Goal: Information Seeking & Learning: Check status

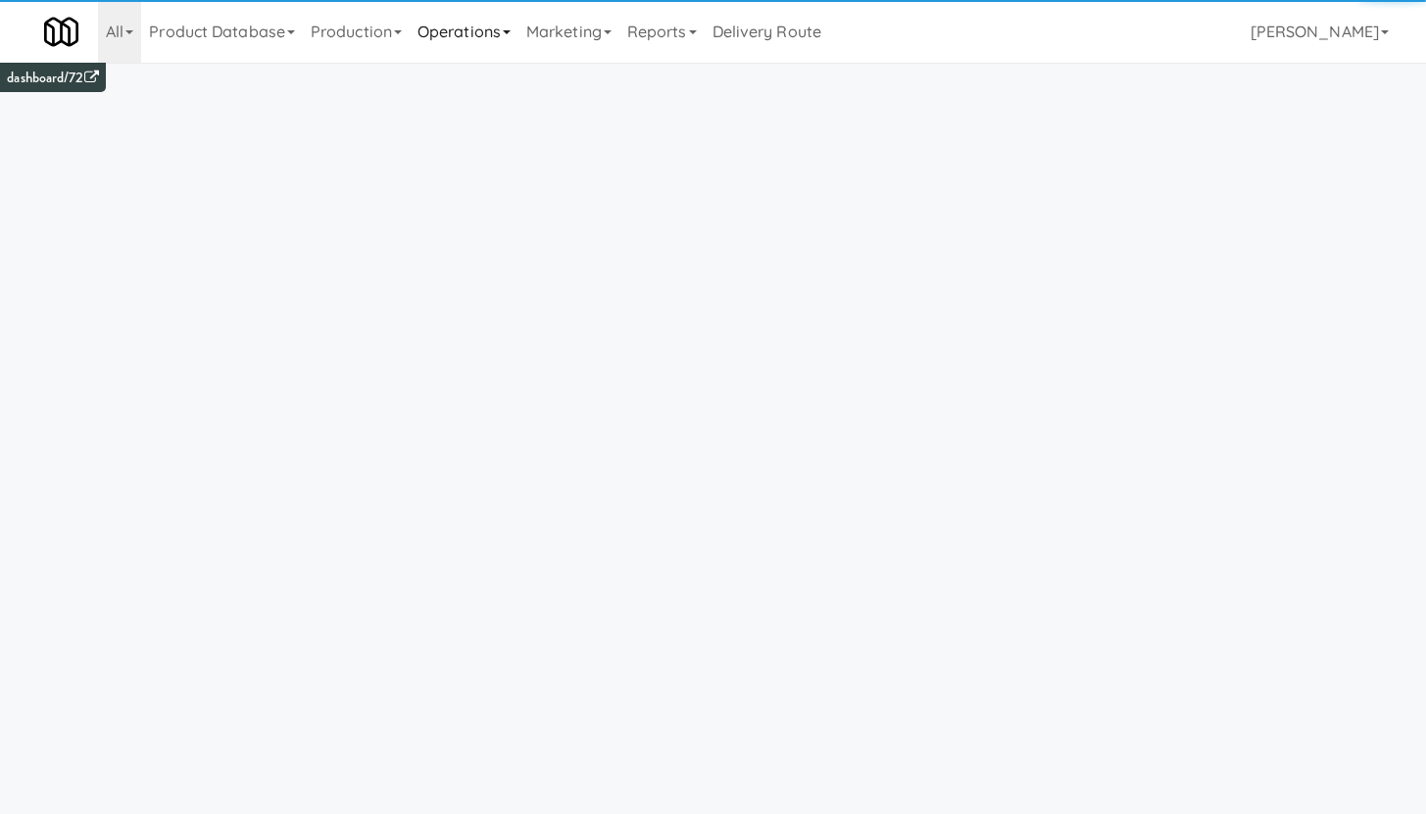
click at [418, 35] on link "Operations" at bounding box center [464, 31] width 109 height 63
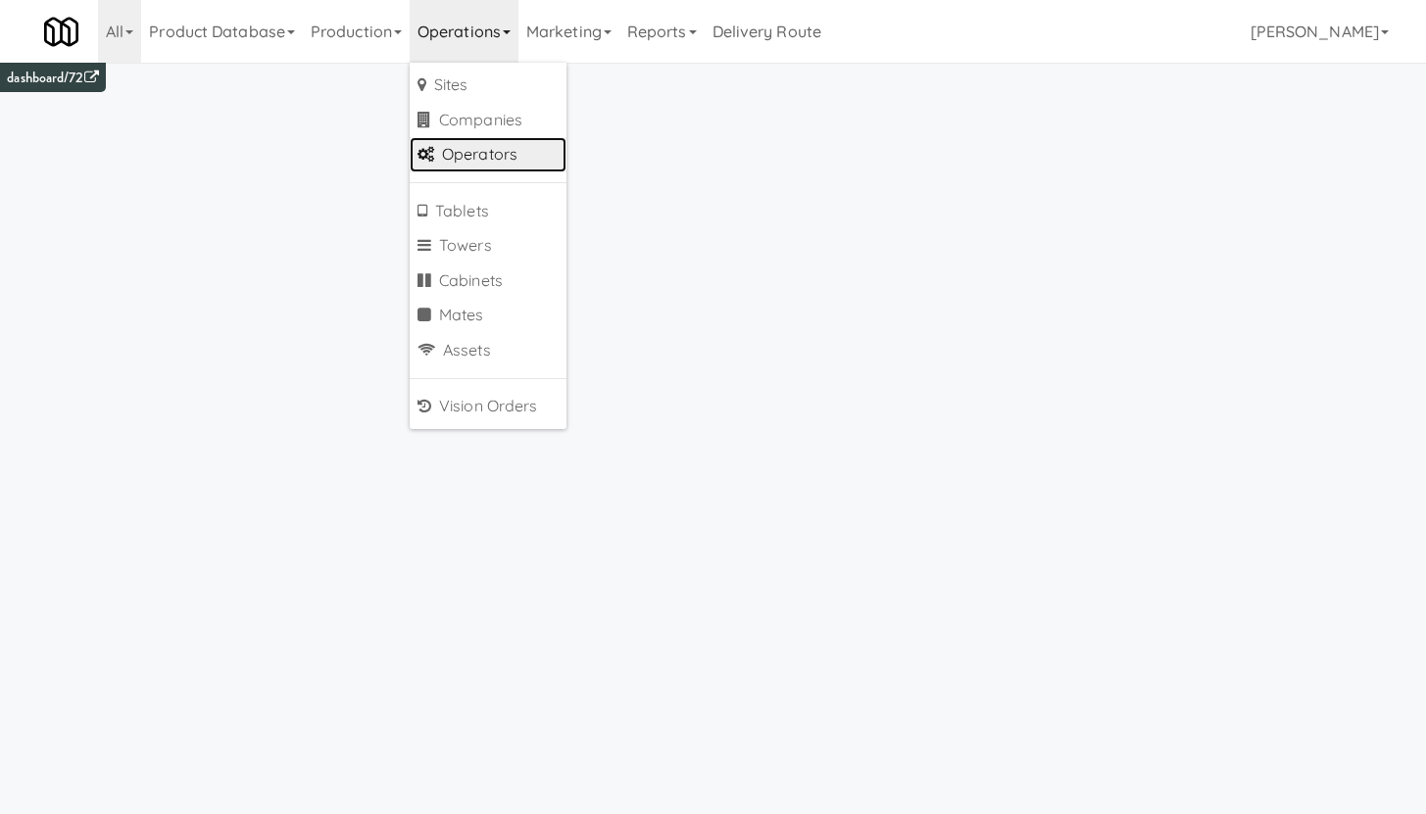
click at [461, 154] on link "Operators" at bounding box center [488, 154] width 157 height 35
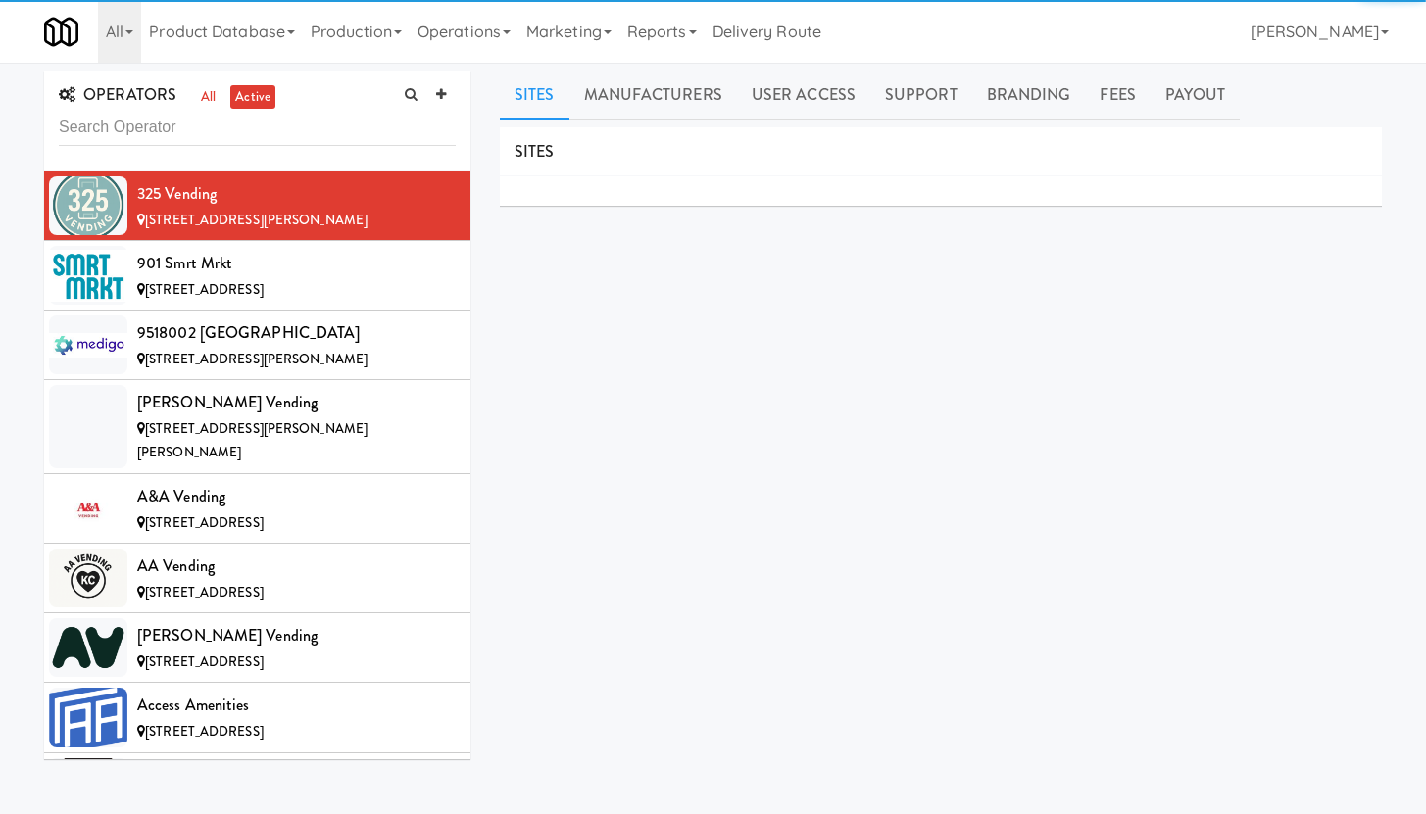
click at [168, 128] on input "text" at bounding box center [257, 128] width 397 height 36
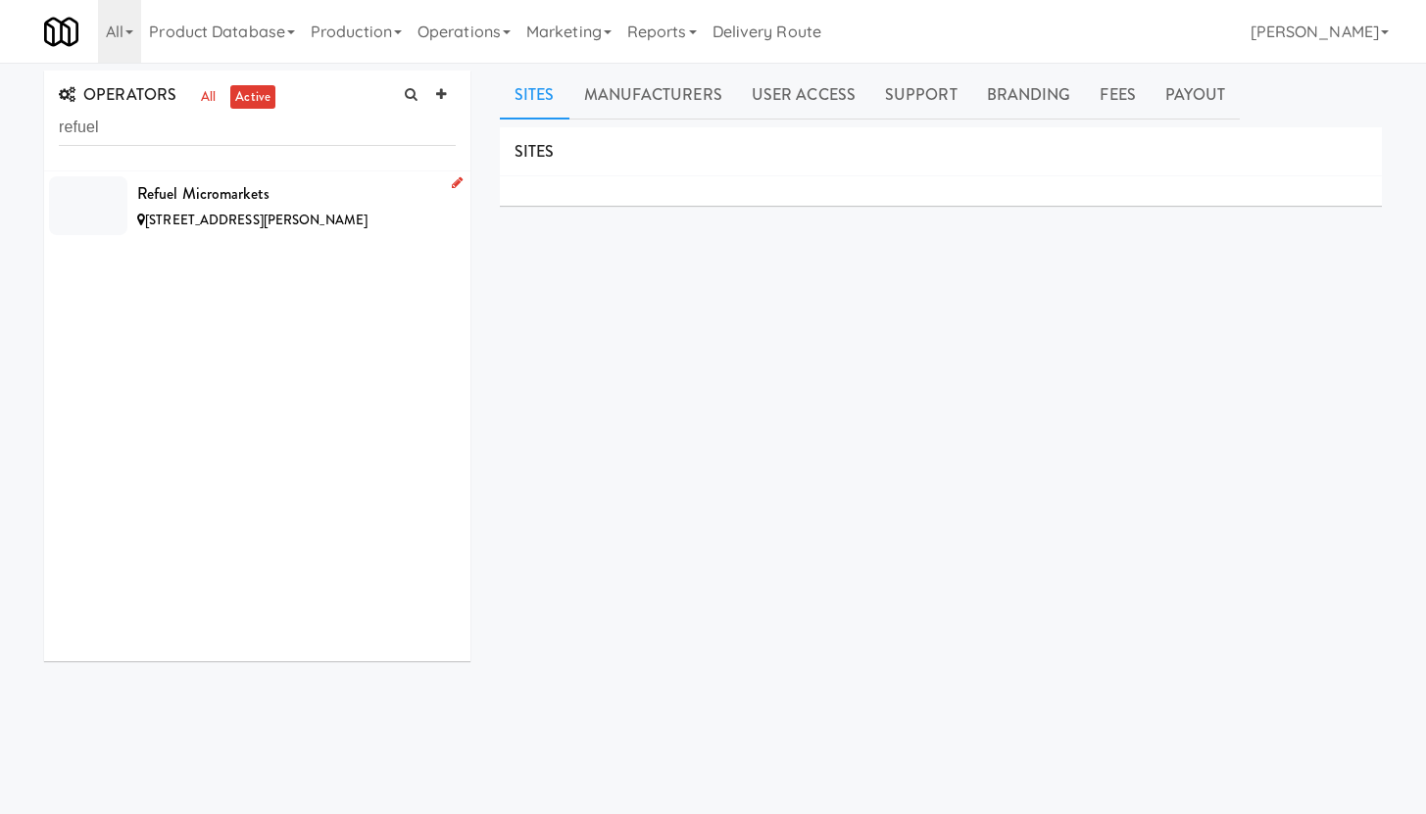
type input "refuel"
click at [320, 204] on div "Refuel Micromarkets" at bounding box center [296, 193] width 319 height 29
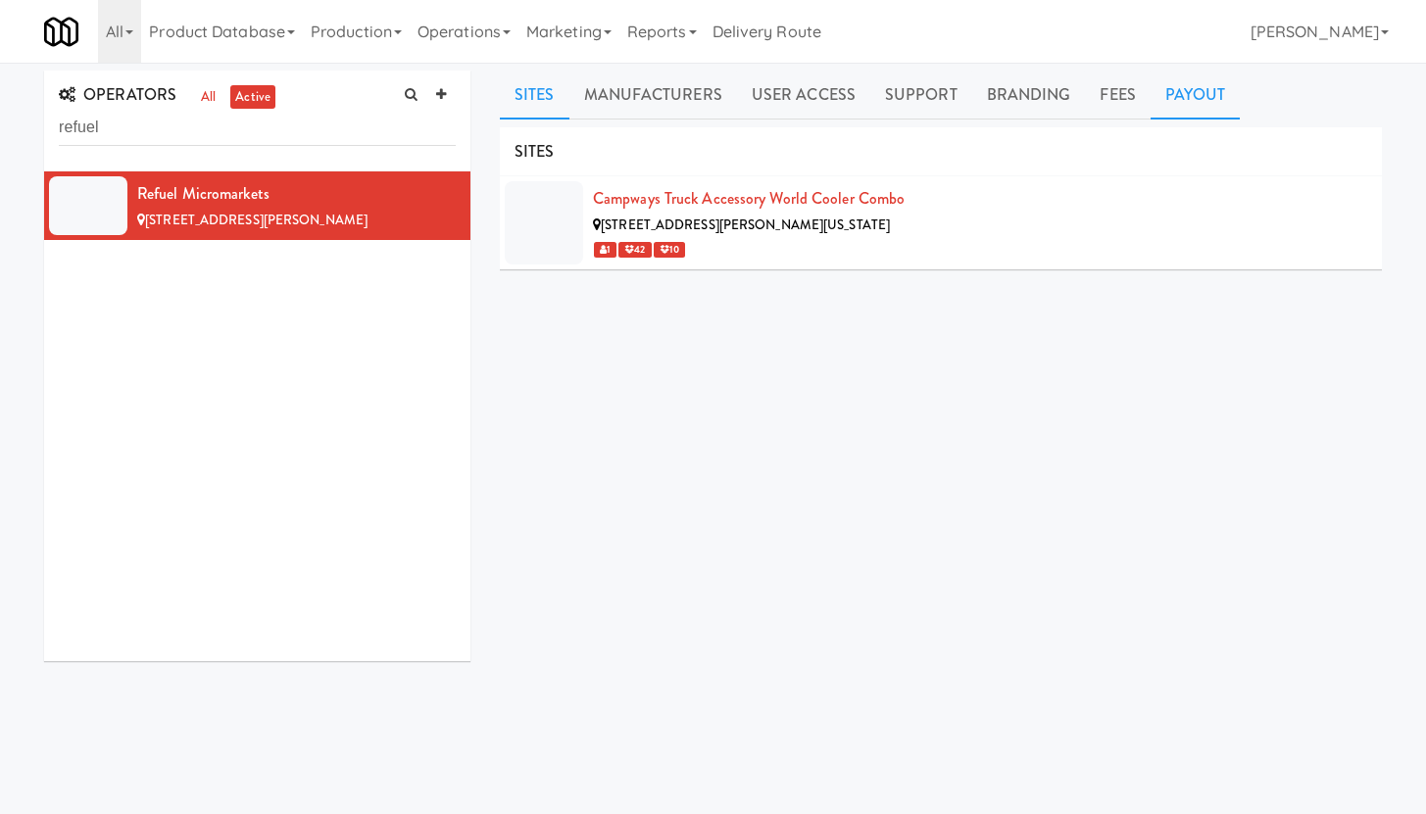
click at [1181, 89] on link "Payout" at bounding box center [1196, 95] width 90 height 49
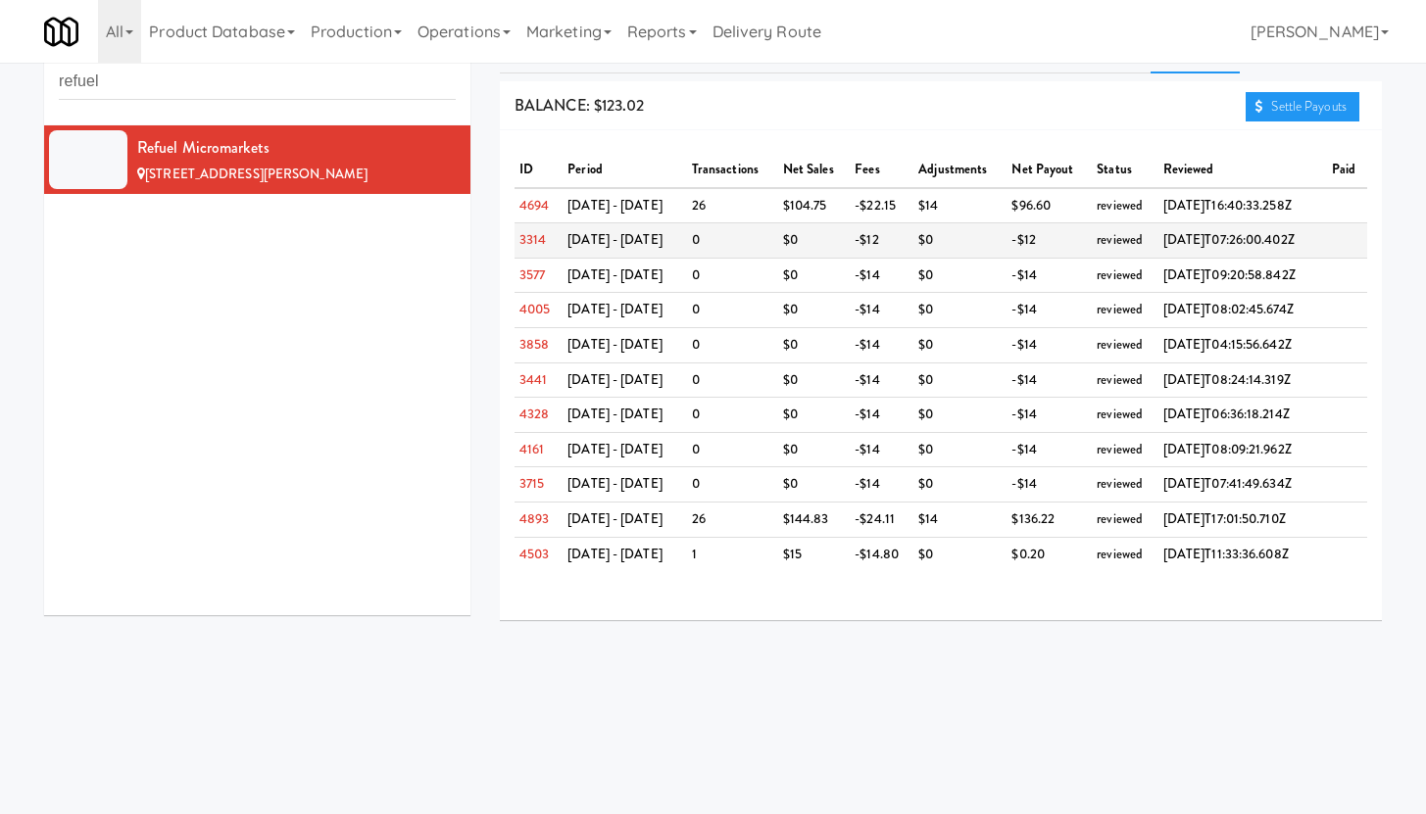
scroll to position [29, 0]
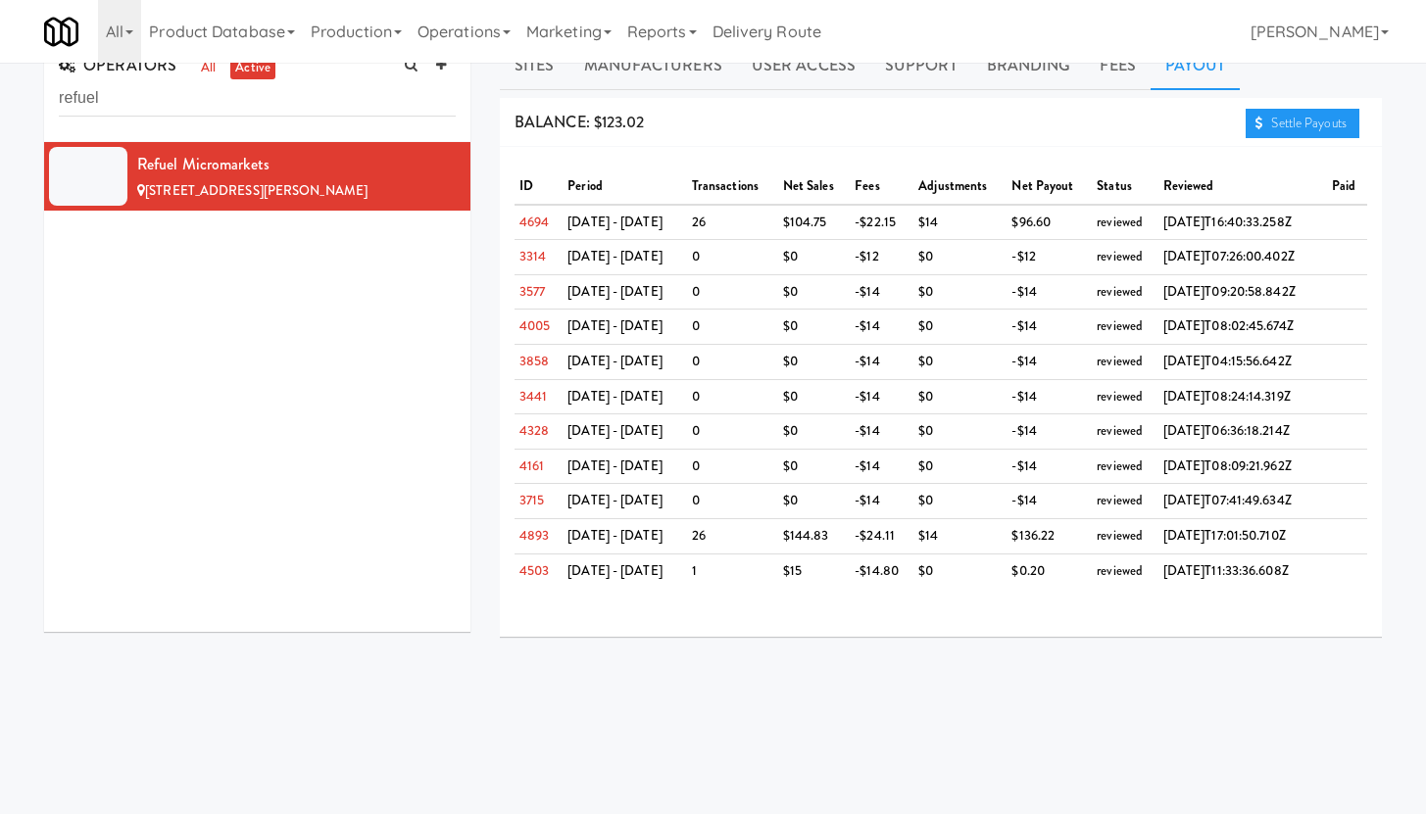
click at [586, 188] on th "period" at bounding box center [625, 187] width 124 height 35
click at [1338, 182] on th "paid" at bounding box center [1347, 187] width 40 height 35
click at [1158, 202] on th "reviewed" at bounding box center [1242, 187] width 169 height 35
click at [1092, 183] on th "status" at bounding box center [1125, 187] width 67 height 35
drag, startPoint x: 1016, startPoint y: 175, endPoint x: 1003, endPoint y: 179, distance: 14.3
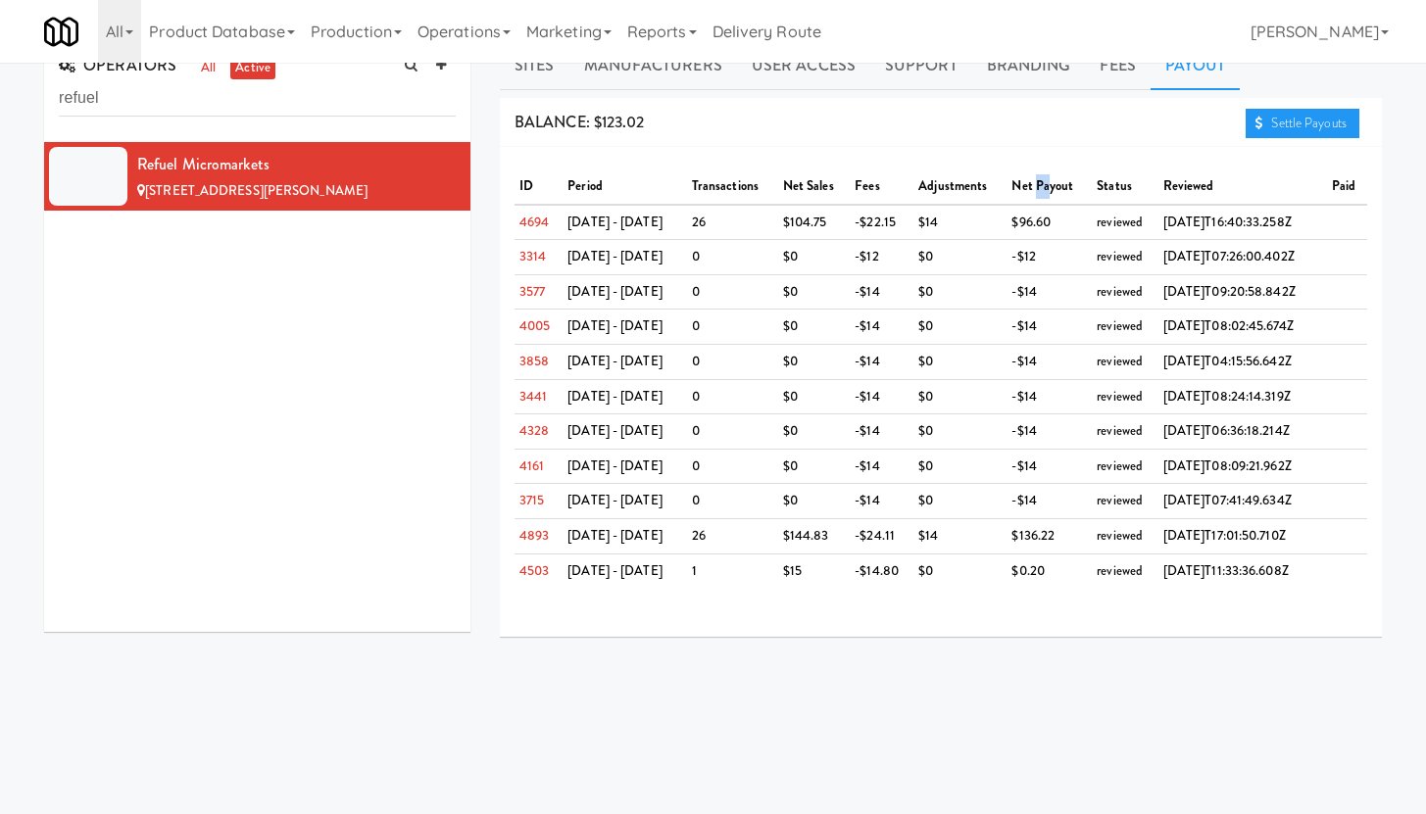
click at [1019, 175] on th "net payout" at bounding box center [1049, 187] width 85 height 35
click at [913, 186] on th "adjustments" at bounding box center [959, 187] width 93 height 35
click at [850, 187] on th "fees" at bounding box center [882, 187] width 64 height 35
click at [778, 186] on th "net sales" at bounding box center [814, 187] width 73 height 35
click at [713, 188] on th "transactions" at bounding box center [732, 187] width 91 height 35
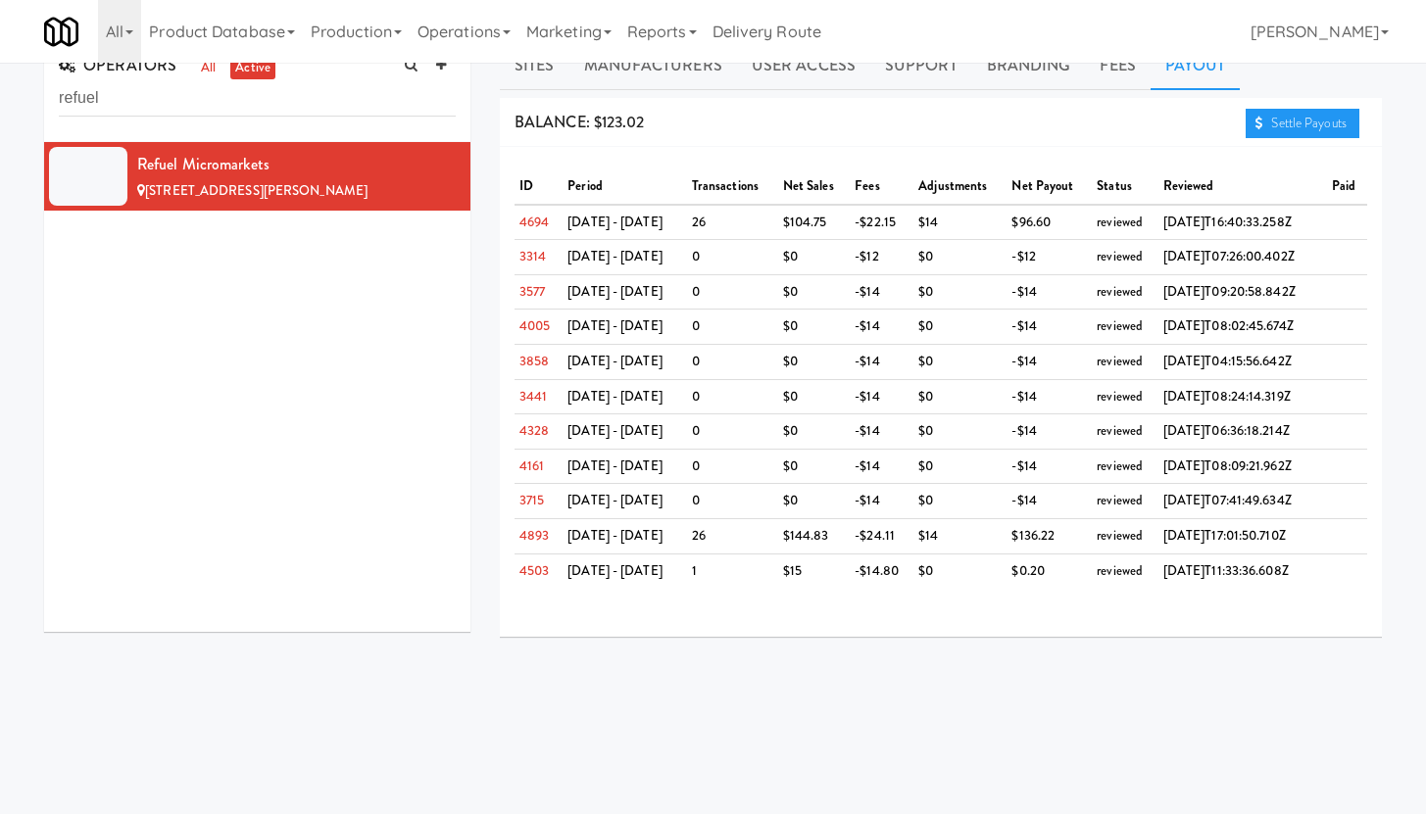
click at [789, 112] on div "BALANCE: $123.02 Settle Payouts" at bounding box center [941, 123] width 882 height 50
